Goal: Information Seeking & Learning: Understand process/instructions

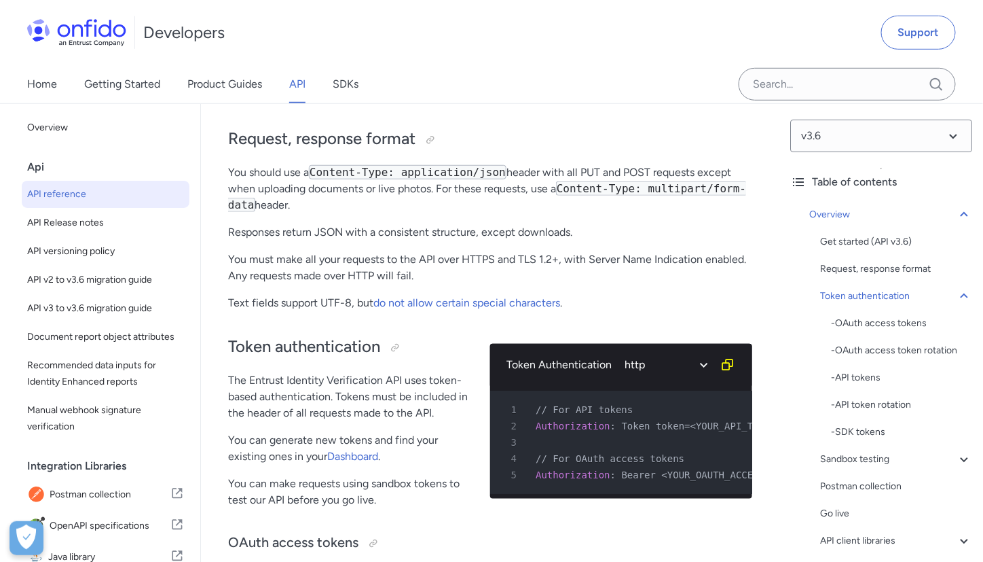
scroll to position [259, 0]
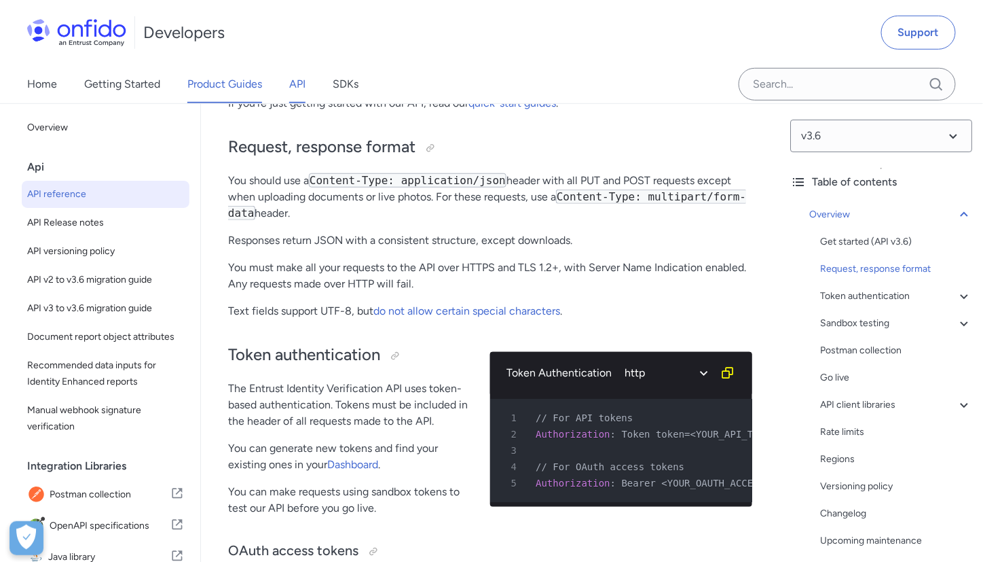
click at [221, 83] on link "Product Guides" at bounding box center [224, 84] width 75 height 38
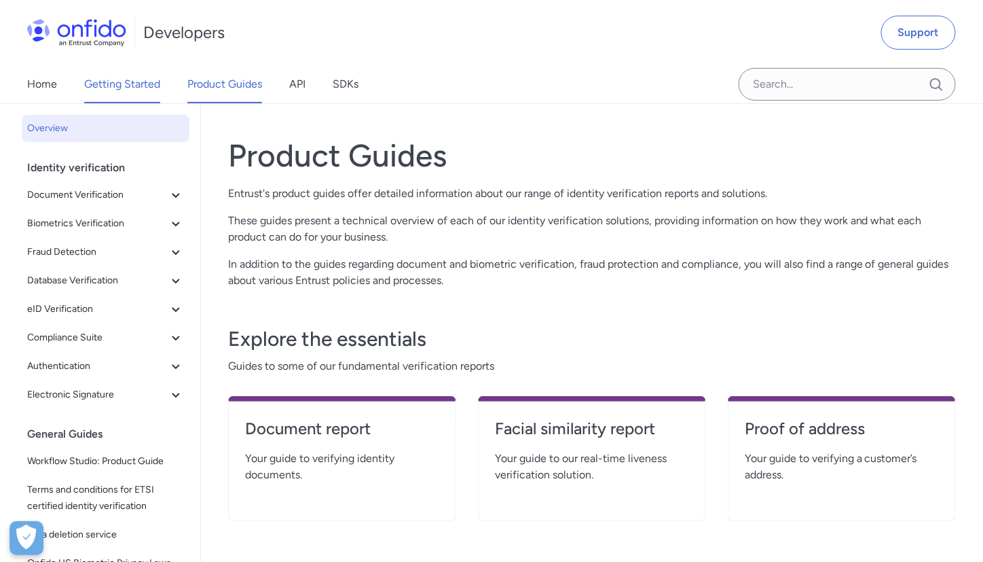
click at [139, 93] on link "Getting Started" at bounding box center [122, 84] width 76 height 38
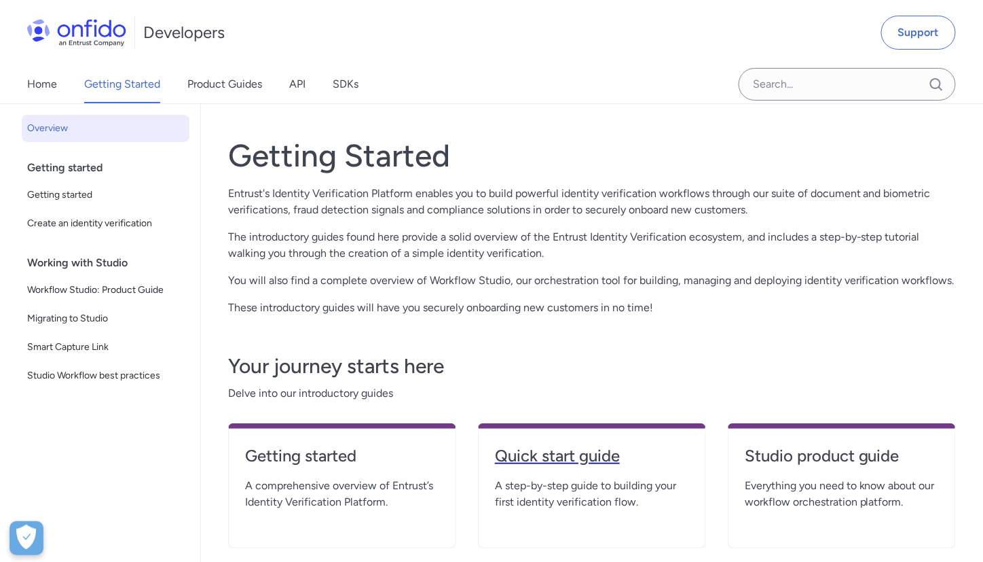
click at [554, 465] on h4 "Quick start guide" at bounding box center [592, 456] width 194 height 22
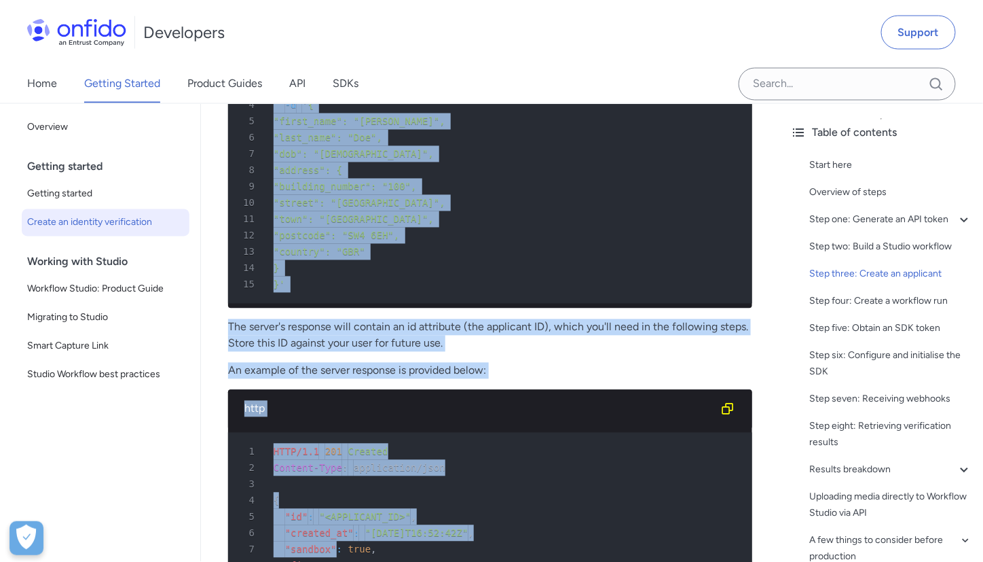
scroll to position [2522, 0]
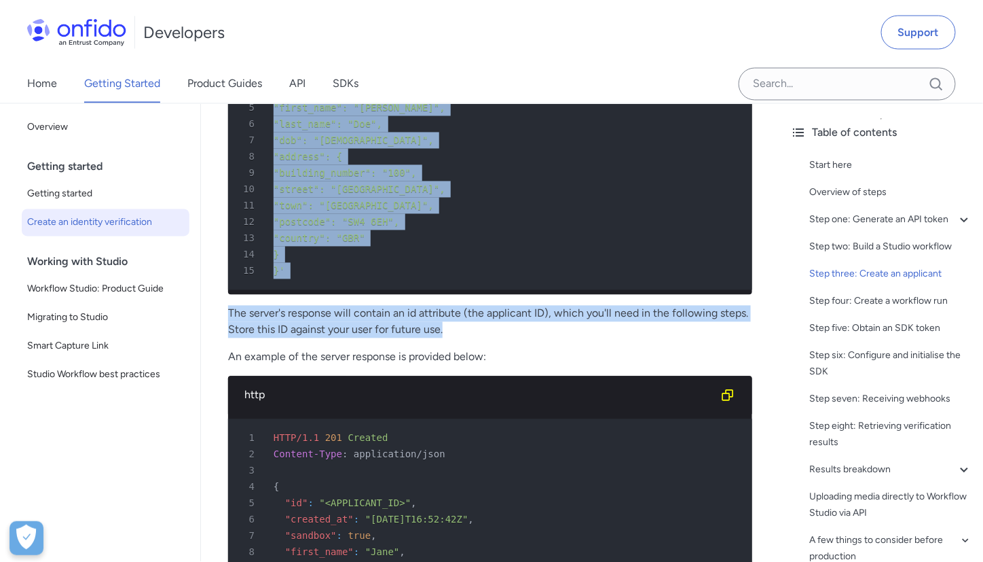
drag, startPoint x: 225, startPoint y: 119, endPoint x: 507, endPoint y: 350, distance: 364.3
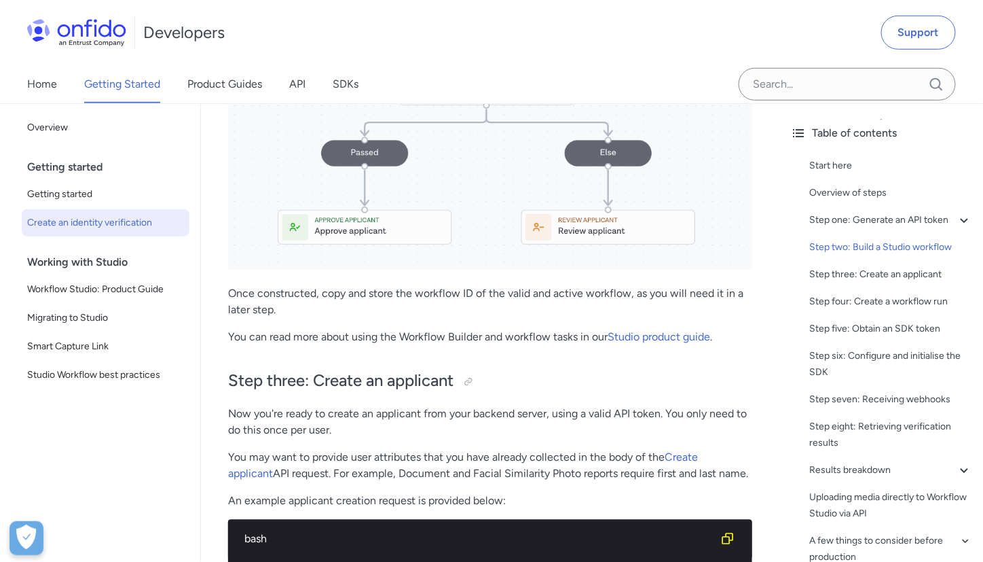
scroll to position [2010, 0]
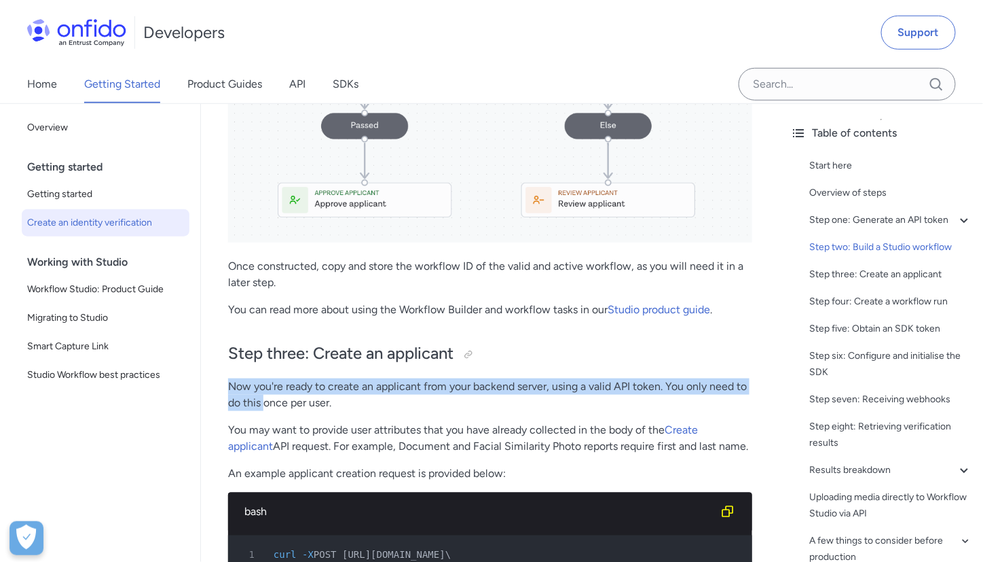
drag, startPoint x: 230, startPoint y: 390, endPoint x: 264, endPoint y: 403, distance: 37.2
click at [264, 403] on p "Now you're ready to create an applicant from your backend server, using a valid…" at bounding box center [490, 394] width 524 height 33
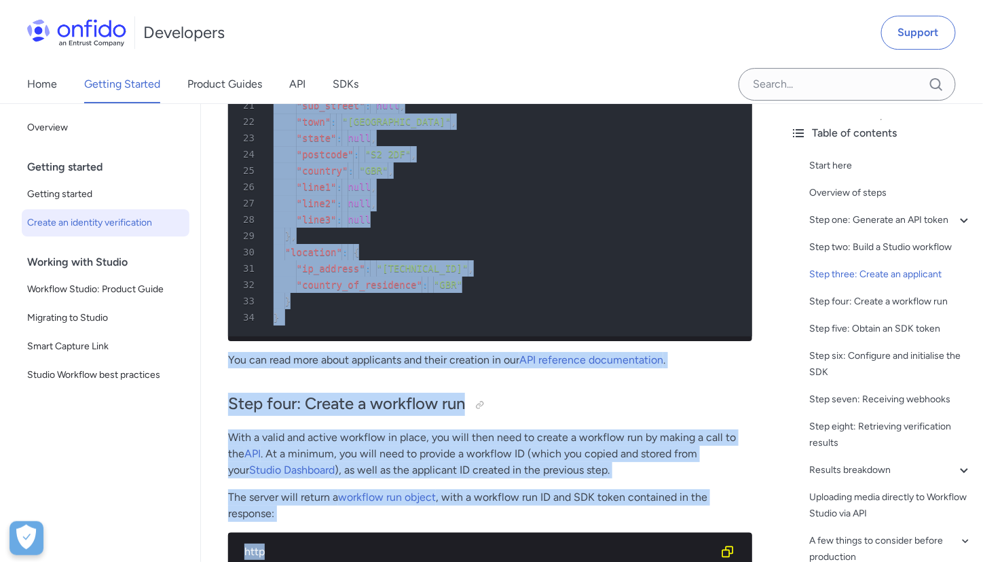
scroll to position [3268, 0]
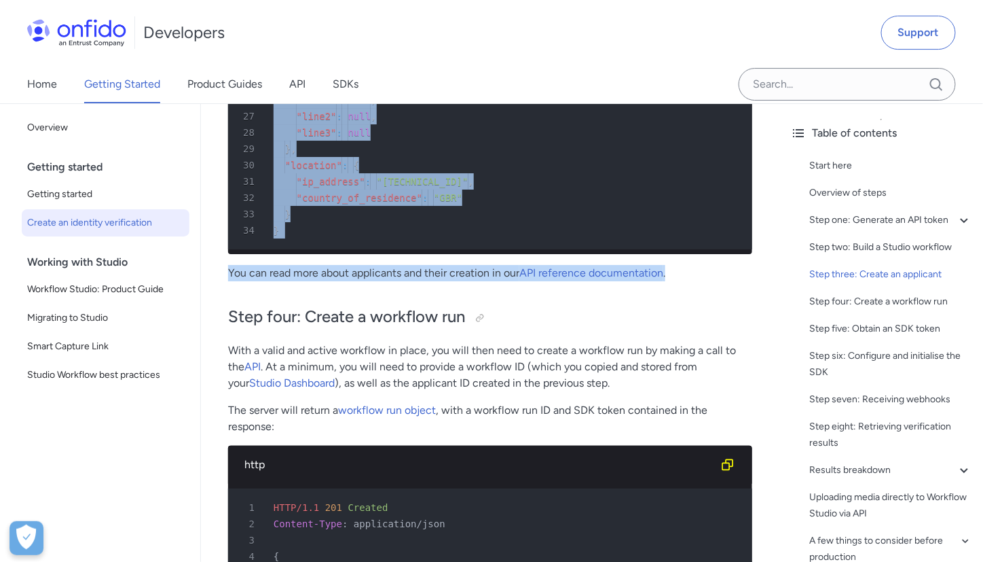
drag, startPoint x: 316, startPoint y: 350, endPoint x: 698, endPoint y: 286, distance: 387.7
click at [698, 286] on div "Quick start guide: create an identity verification Start here This quick start …" at bounding box center [490, 529] width 524 height 7352
copy div "Create an applicant Now you're ready to create an applicant from your backend s…"
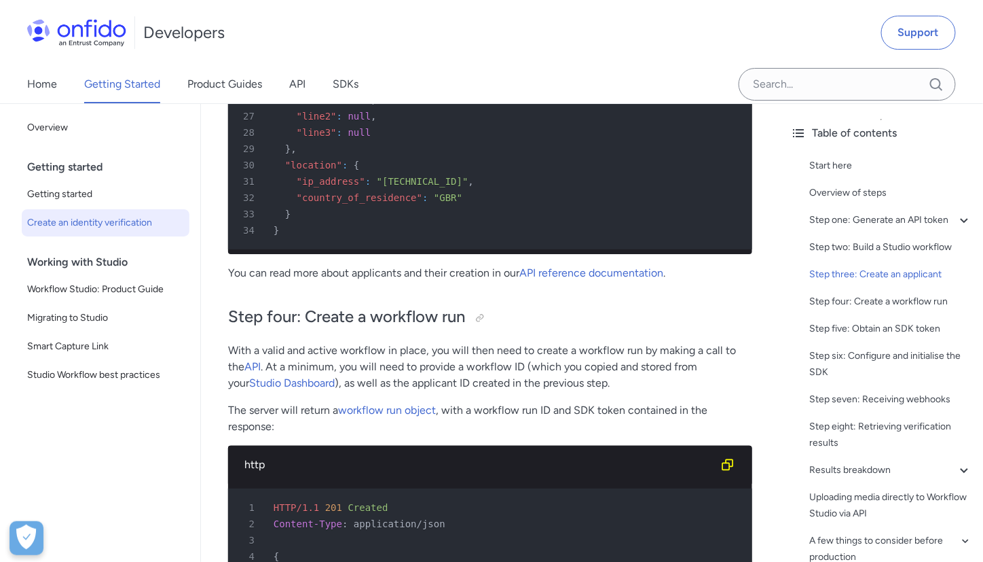
click at [680, 427] on p "The server will return a workflow run object , with a workflow run ID and SDK t…" at bounding box center [490, 418] width 524 height 33
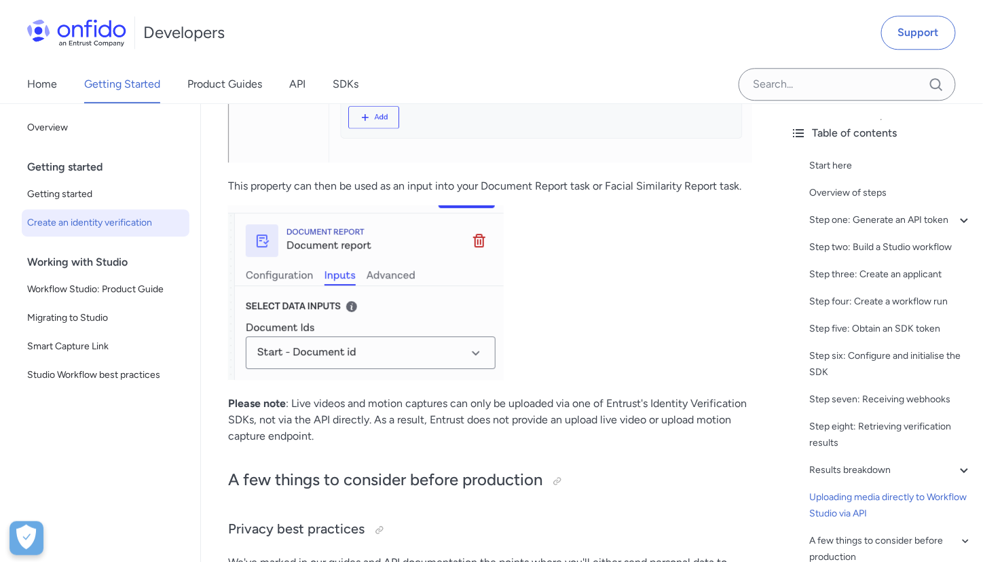
scroll to position [6346, 0]
